Goal: Transaction & Acquisition: Purchase product/service

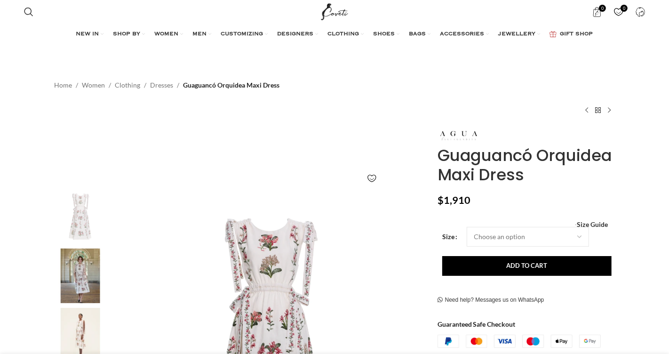
scroll to position [241, 0]
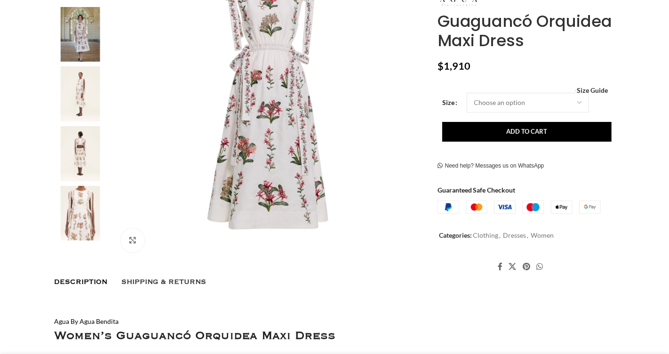
click at [96, 93] on img at bounding box center [80, 93] width 57 height 55
click at [85, 129] on img at bounding box center [80, 153] width 57 height 55
click at [81, 194] on img at bounding box center [80, 213] width 57 height 55
click at [88, 237] on img at bounding box center [80, 213] width 57 height 55
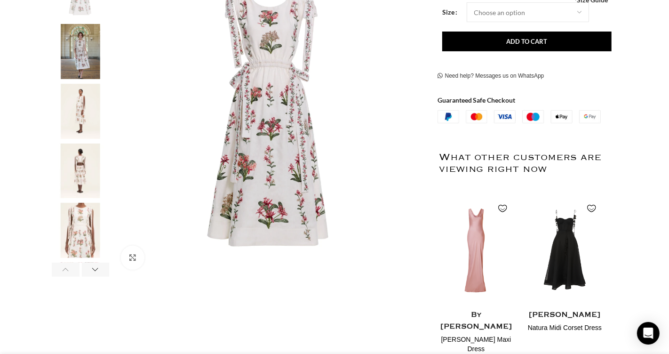
click at [85, 37] on img "2 / 6" at bounding box center [80, 51] width 57 height 55
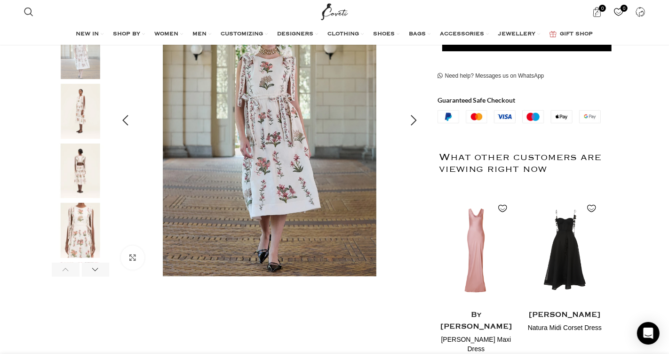
scroll to position [186, 0]
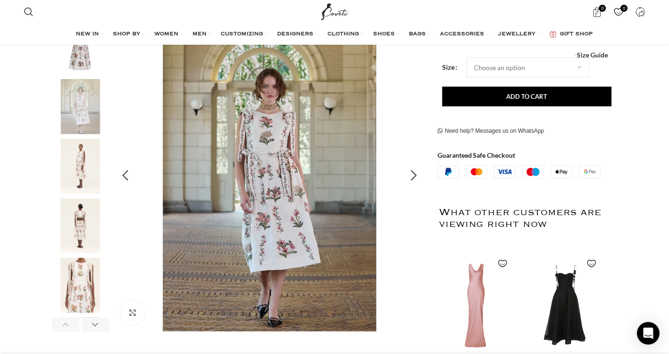
click at [287, 145] on img "2 / 6" at bounding box center [270, 176] width 312 height 312
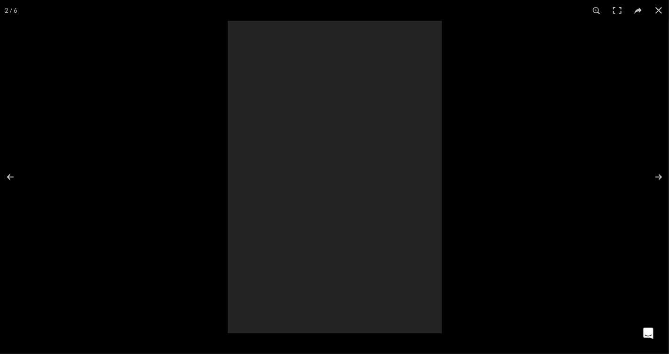
scroll to position [0, 99]
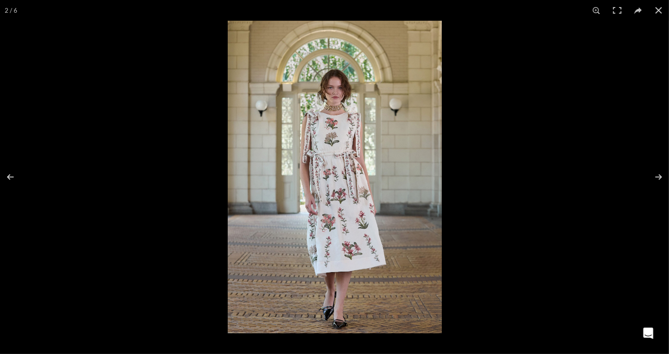
click at [326, 135] on img at bounding box center [335, 177] width 214 height 312
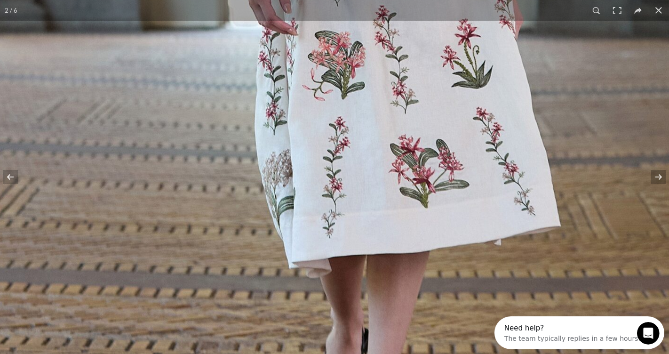
scroll to position [0, 0]
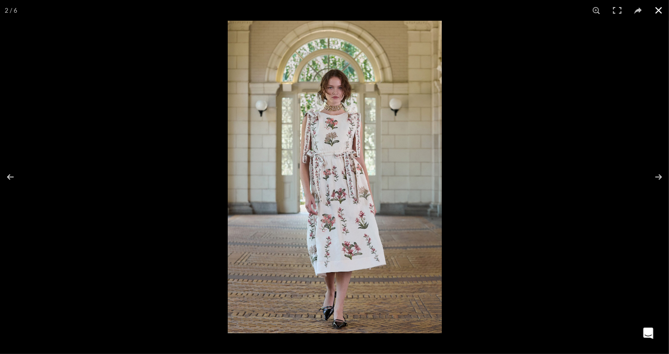
scroll to position [0, 198]
click at [655, 8] on button at bounding box center [658, 10] width 21 height 21
